Goal: Browse casually

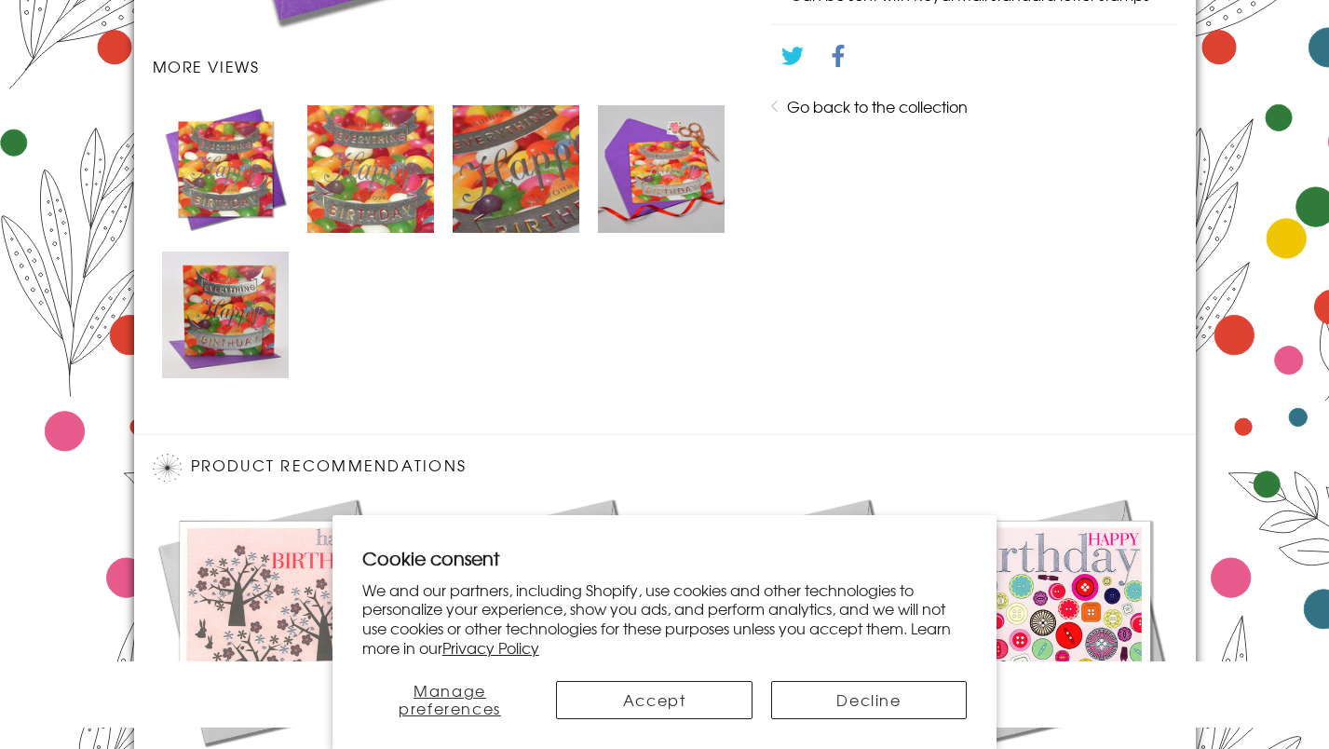
scroll to position [1318, 0]
